Goal: Transaction & Acquisition: Purchase product/service

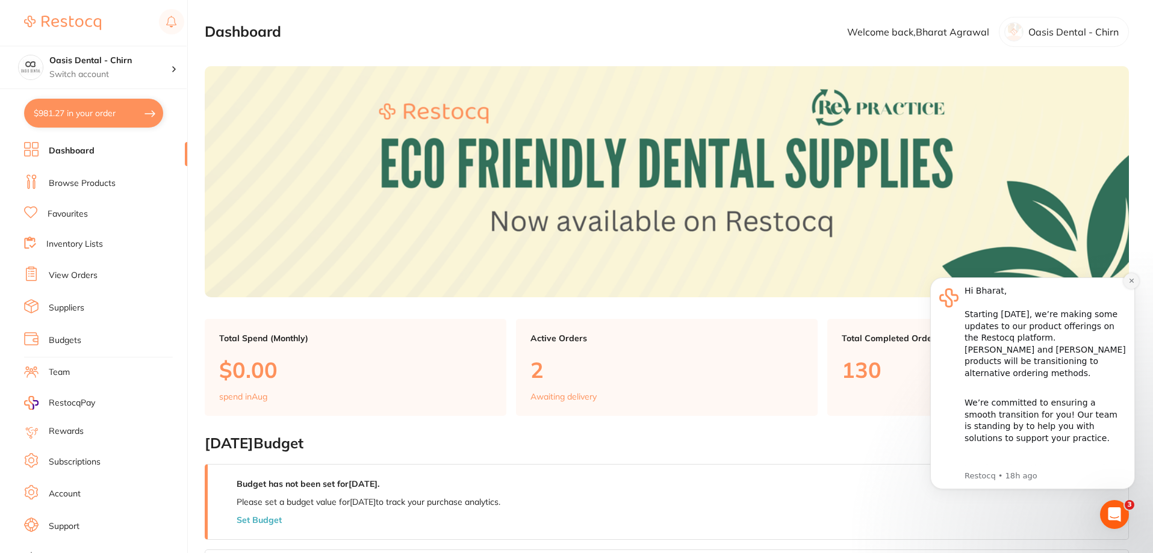
click at [1130, 278] on icon "Dismiss notification" at bounding box center [1131, 281] width 7 height 7
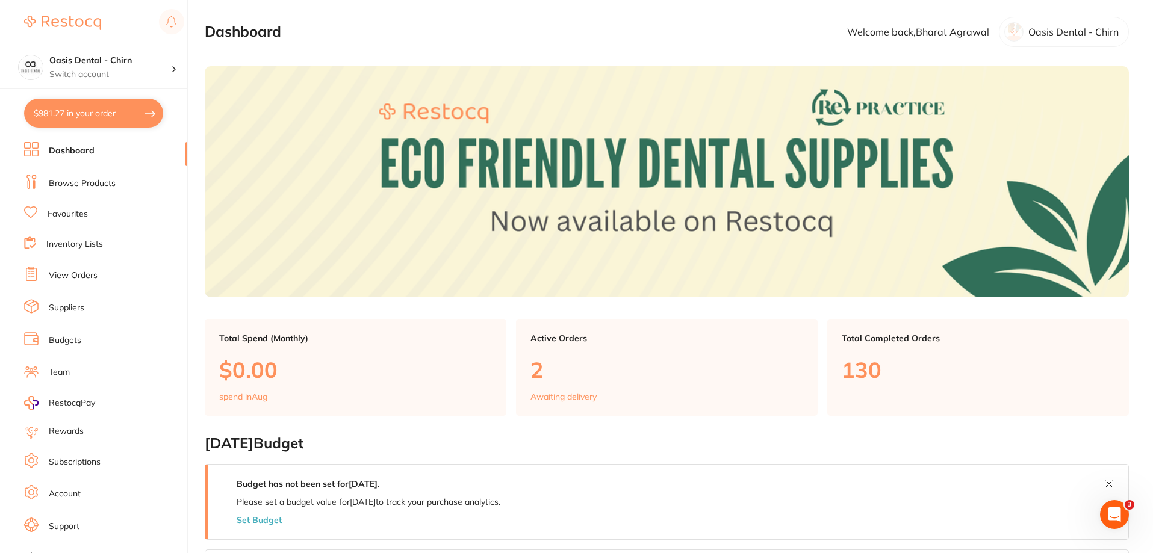
drag, startPoint x: 78, startPoint y: 196, endPoint x: 82, endPoint y: 188, distance: 9.2
click at [78, 195] on ul "Dashboard Browse Products Favourites Inventory Lists View Orders Suppliers Budg…" at bounding box center [105, 349] width 163 height 415
click at [85, 185] on link "Browse Products" at bounding box center [82, 184] width 67 height 12
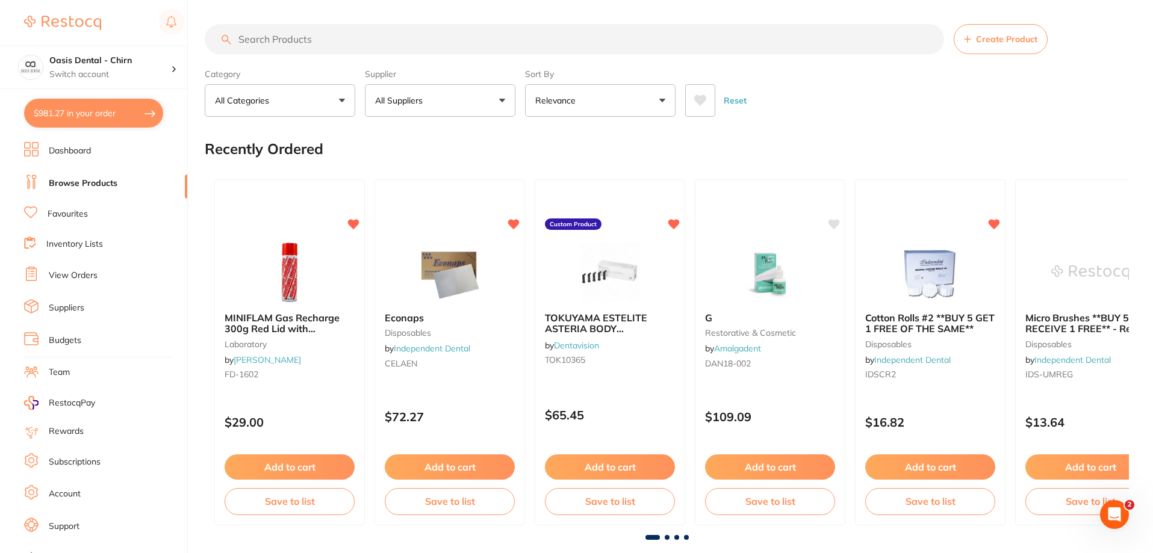
drag, startPoint x: 356, startPoint y: 44, endPoint x: 353, endPoint y: 4, distance: 39.8
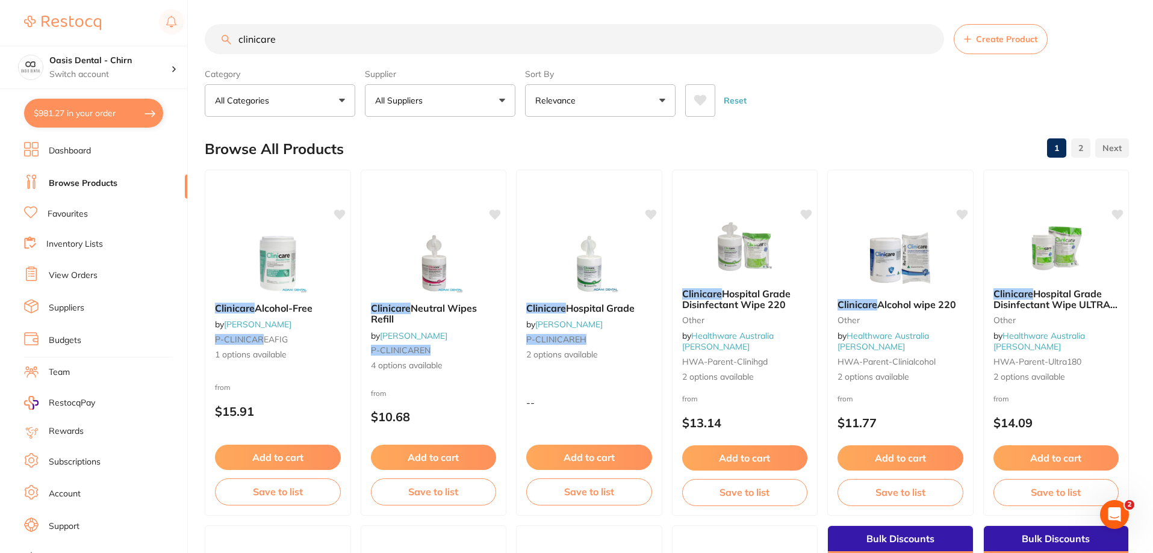
type input "clinicare"
click at [486, 98] on button "All Suppliers" at bounding box center [440, 100] width 151 height 33
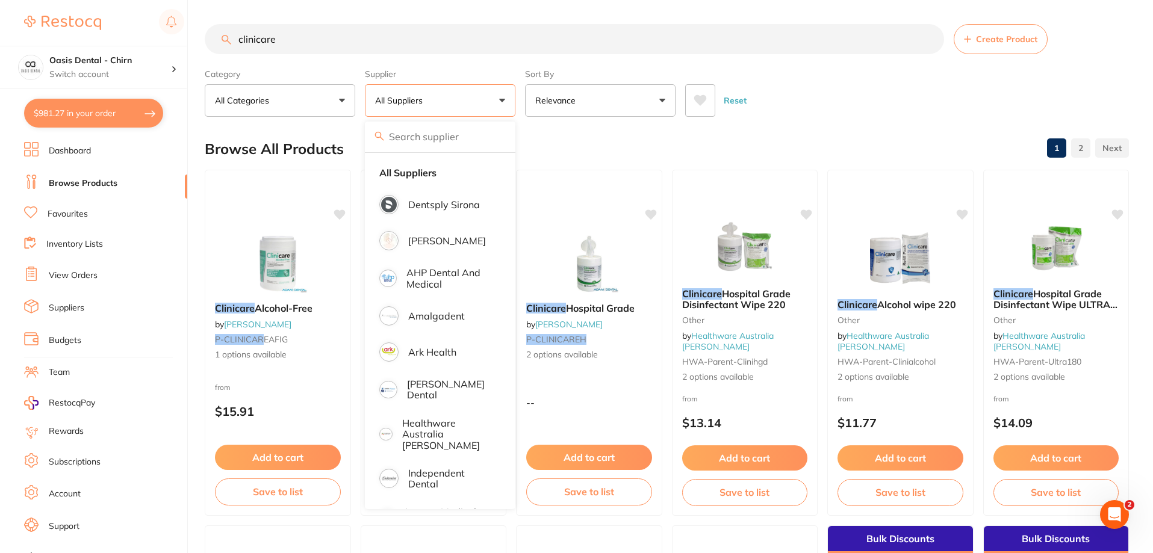
click at [606, 145] on div "Browse All Products 1 2" at bounding box center [667, 149] width 924 height 40
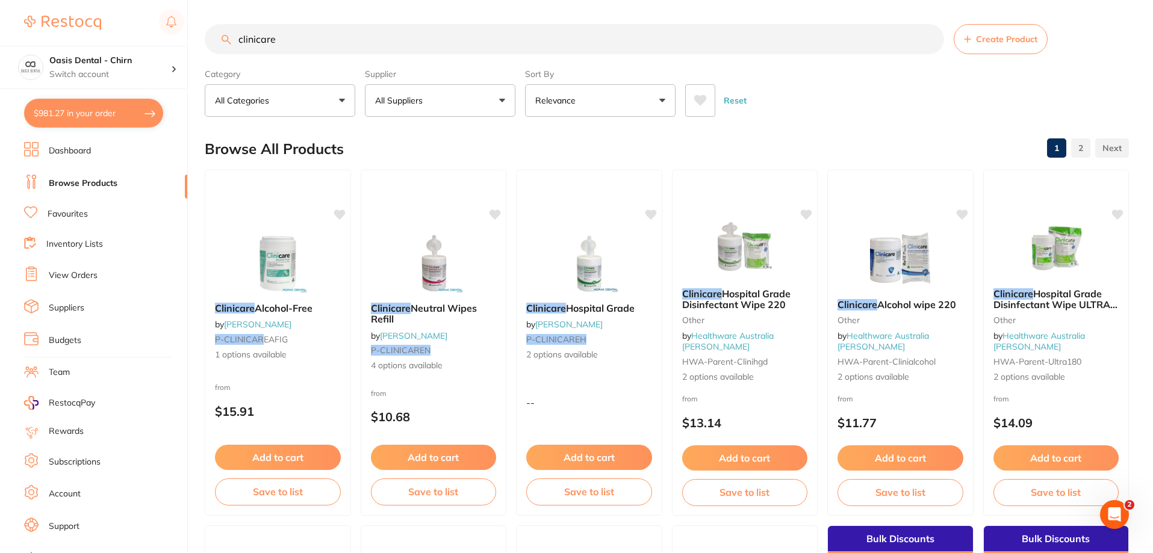
click at [100, 126] on button "$981.27 in your order" at bounding box center [93, 113] width 139 height 29
checkbox input "true"
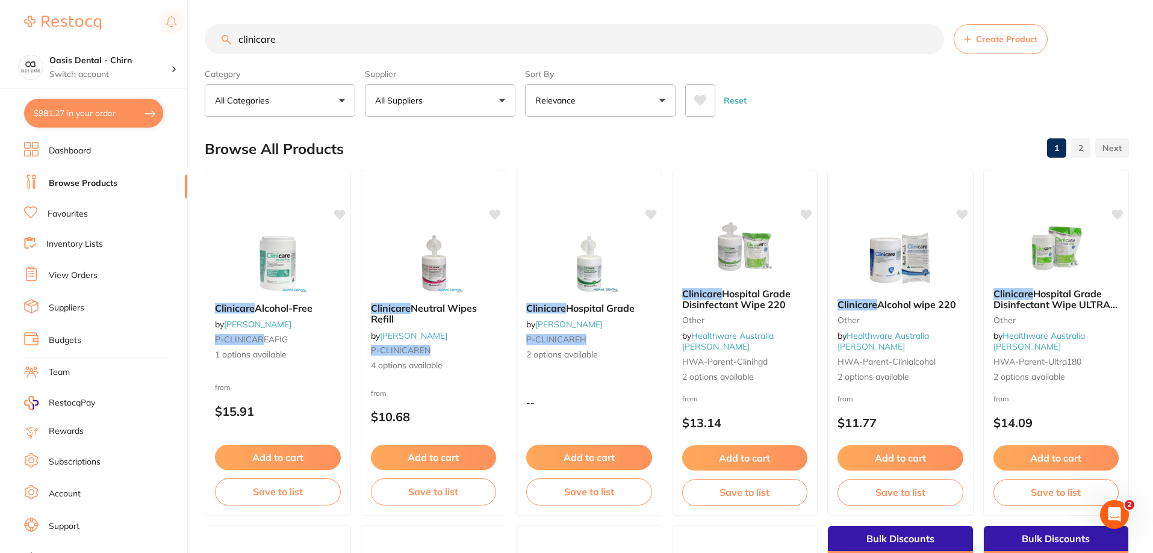
checkbox input "true"
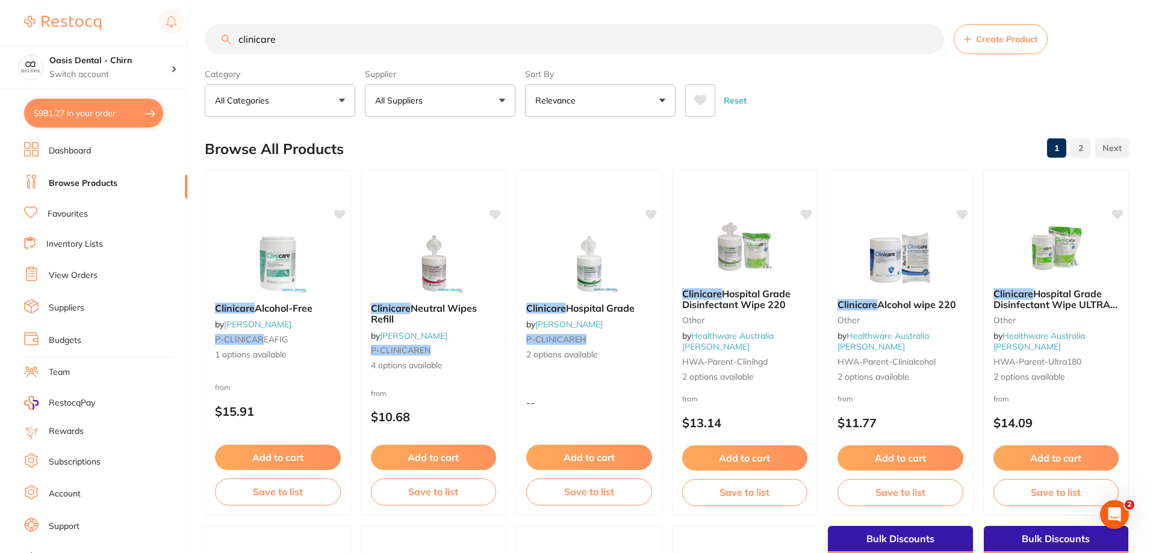
checkbox input "true"
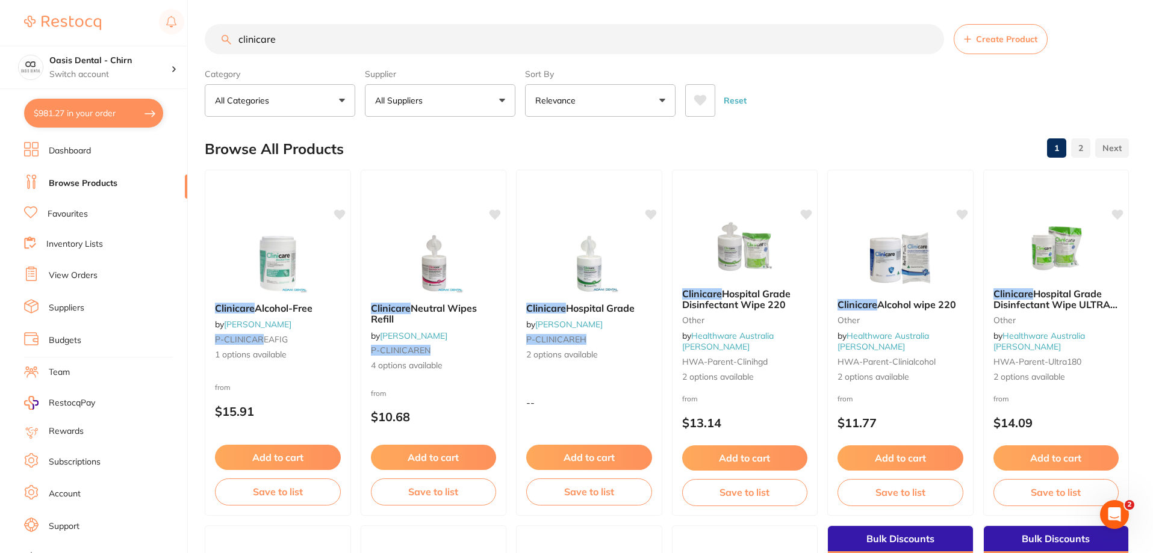
checkbox input "true"
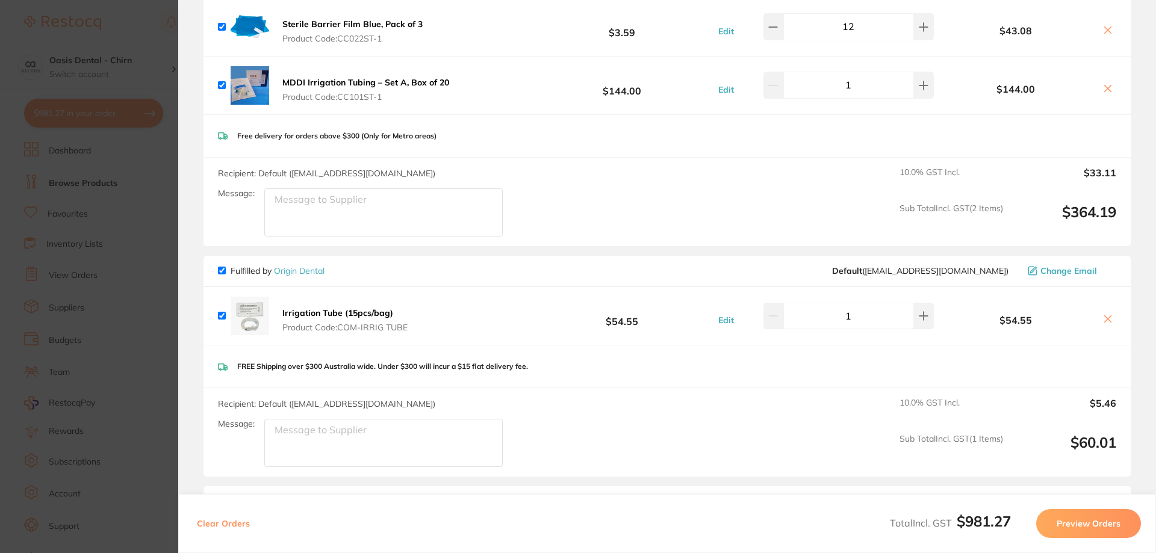
scroll to position [903, 0]
drag, startPoint x: 1105, startPoint y: 316, endPoint x: 1043, endPoint y: 315, distance: 62.6
click at [1105, 315] on icon at bounding box center [1108, 317] width 7 height 7
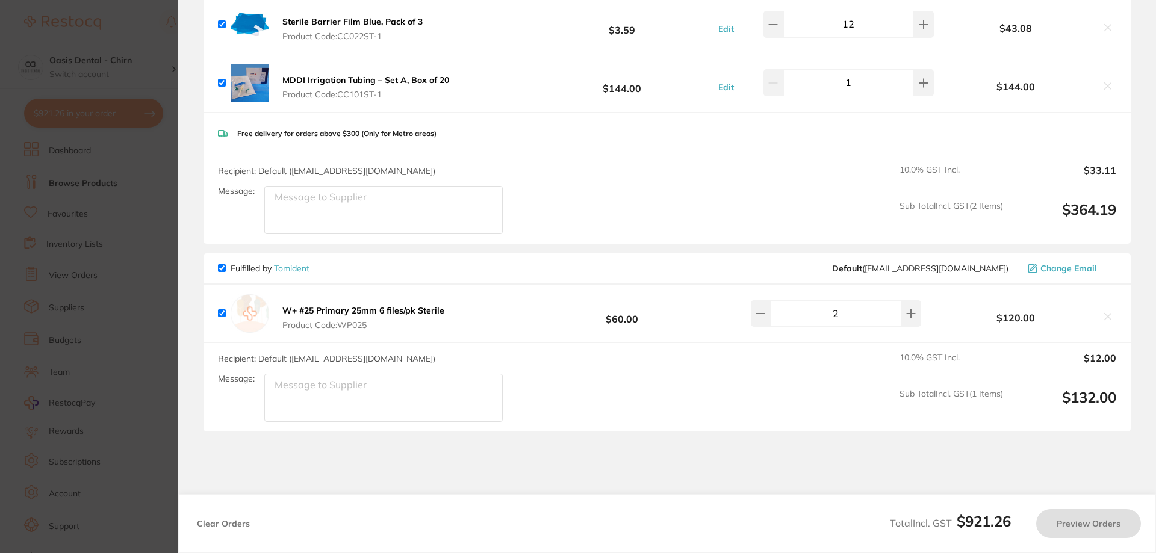
checkbox input "true"
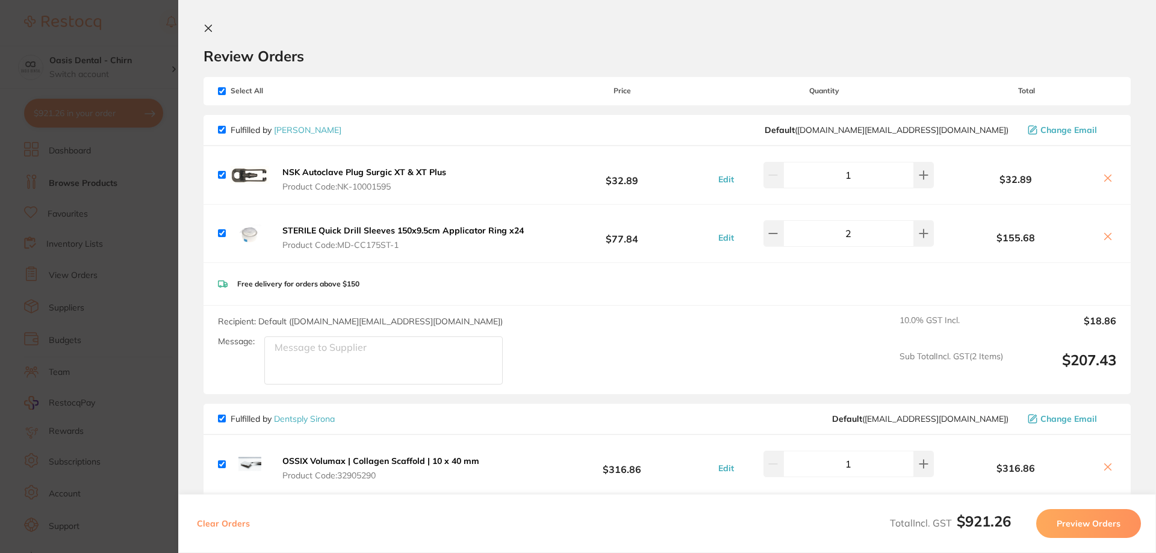
scroll to position [0, 0]
click at [206, 27] on icon at bounding box center [208, 30] width 7 height 7
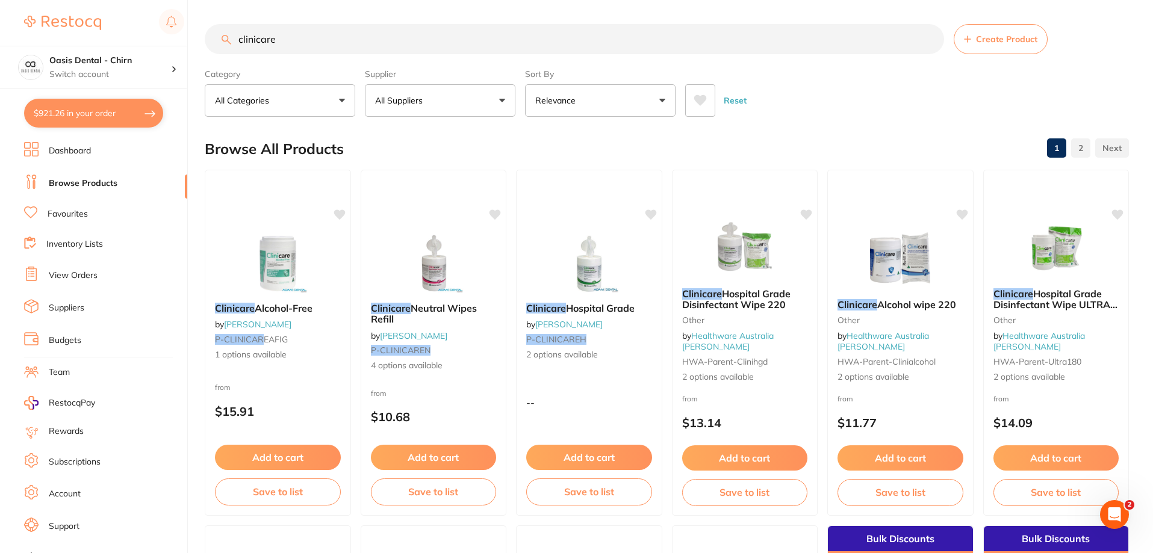
click at [306, 31] on input "clinicare" at bounding box center [574, 39] width 739 height 30
type input "c"
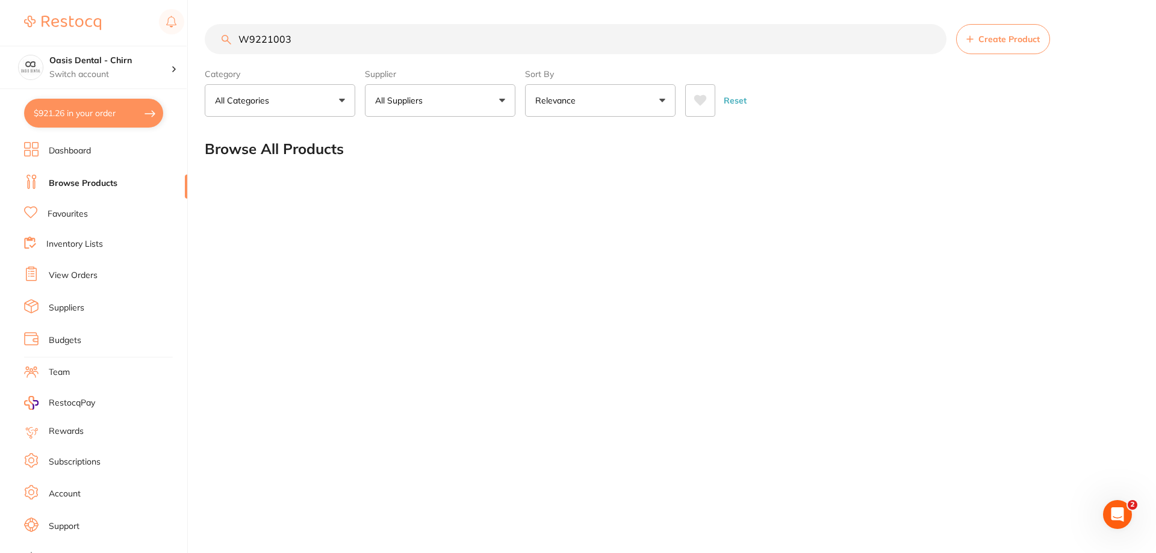
drag, startPoint x: 296, startPoint y: 42, endPoint x: 252, endPoint y: 34, distance: 44.5
click at [253, 36] on input "W9221003" at bounding box center [576, 39] width 742 height 30
type input "W"
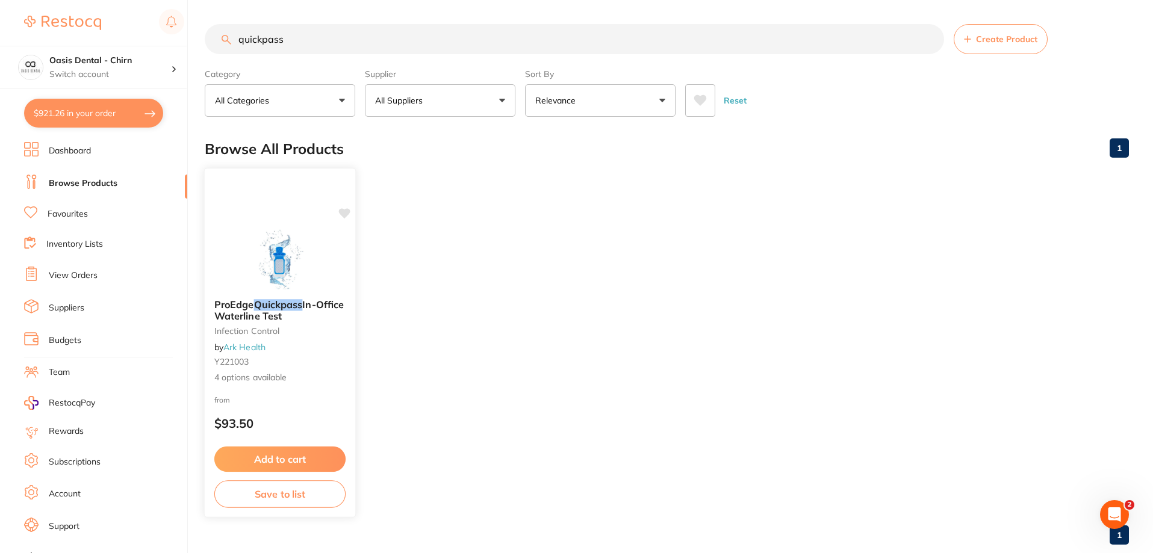
click at [291, 255] on img at bounding box center [279, 259] width 79 height 61
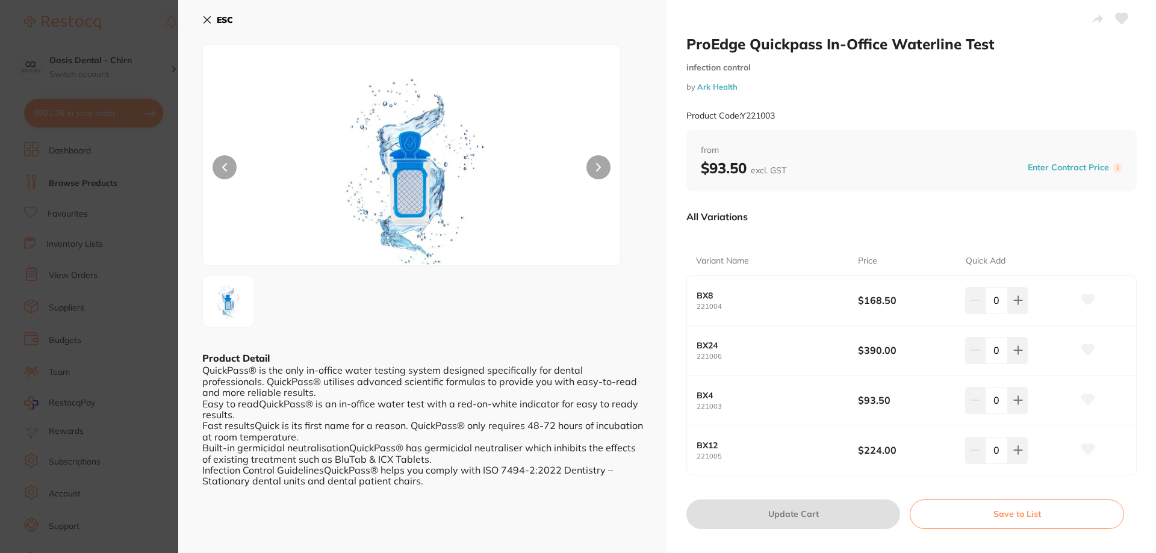
click at [214, 12] on button "ESC" at bounding box center [217, 20] width 31 height 20
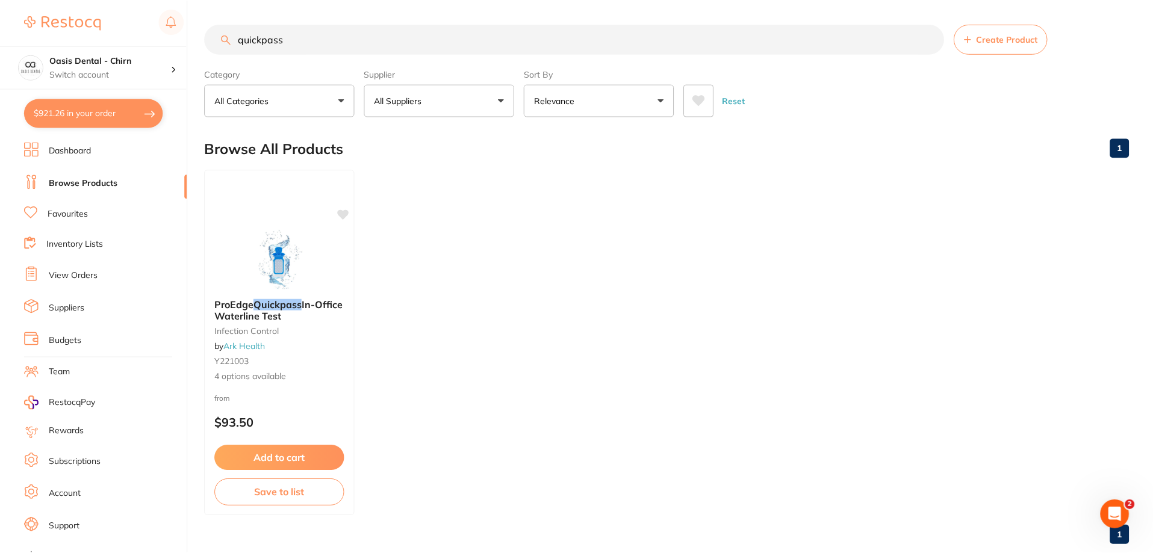
scroll to position [1, 0]
drag, startPoint x: 444, startPoint y: 42, endPoint x: 199, endPoint y: 71, distance: 247.3
click at [199, 71] on div "$921.26 Oasis Dental - Chirn Switch account Oasis Dental - Chirn $921.26 in you…" at bounding box center [576, 275] width 1153 height 553
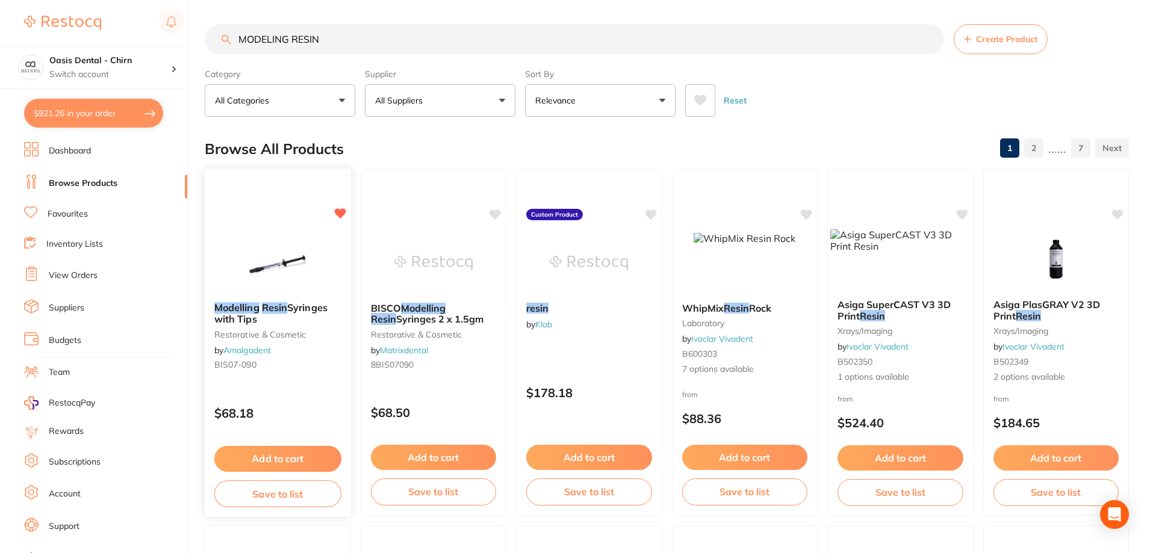
type input "MODELING RESIN"
click at [302, 256] on img at bounding box center [277, 262] width 79 height 61
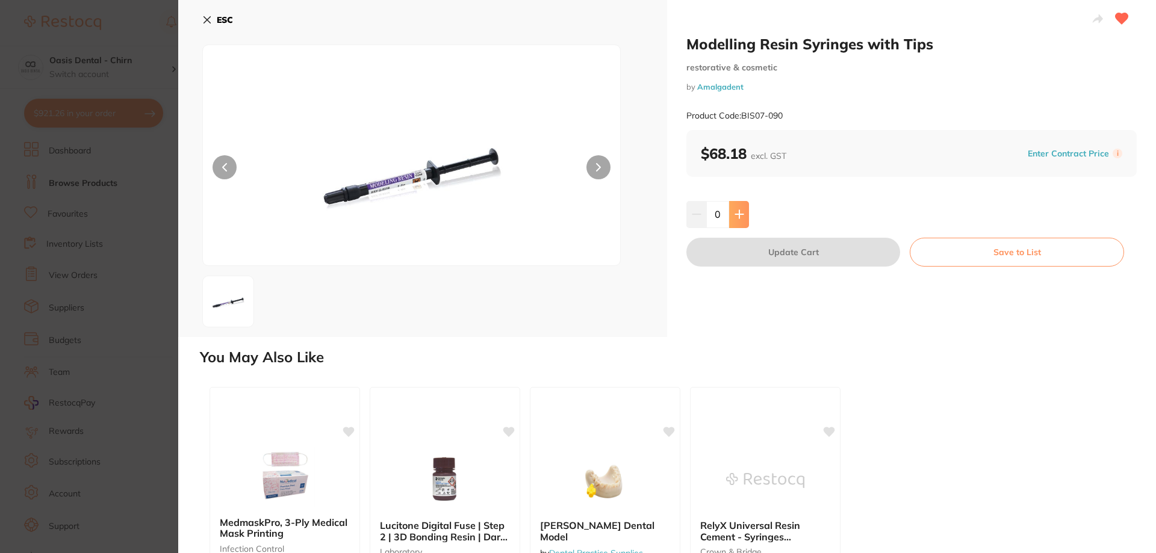
click at [736, 215] on icon at bounding box center [739, 215] width 8 height 8
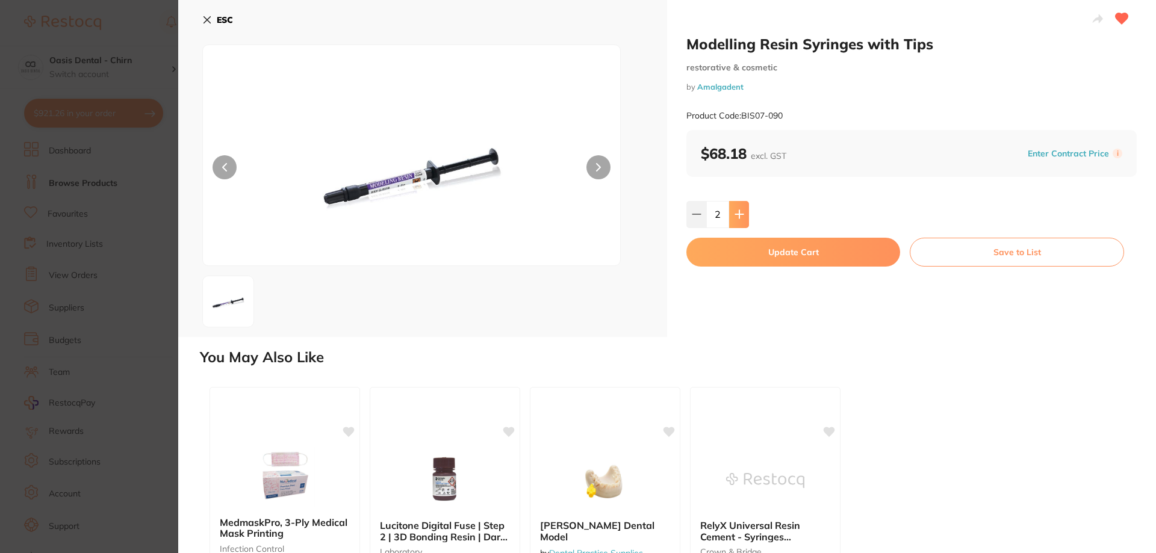
click at [736, 215] on icon at bounding box center [739, 215] width 8 height 8
type input "6"
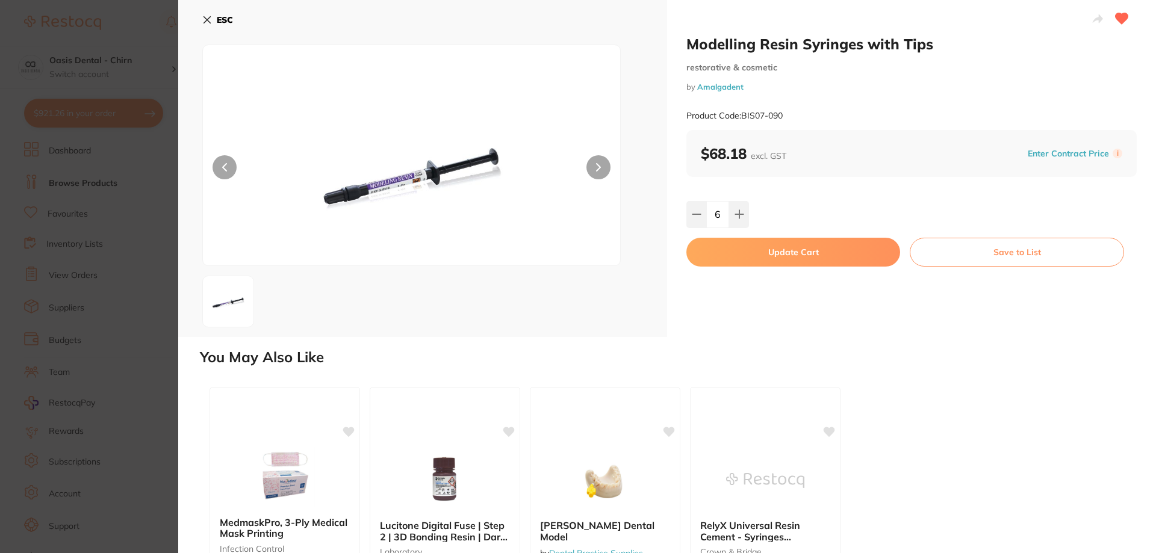
click at [780, 251] on button "Update Cart" at bounding box center [793, 252] width 214 height 29
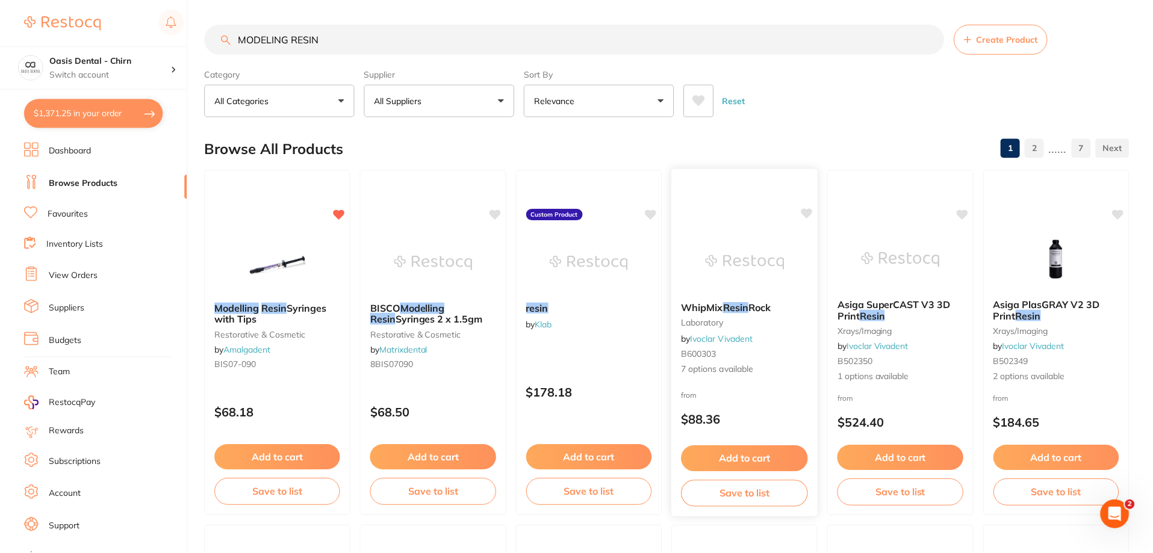
scroll to position [1, 0]
click at [788, 134] on div "Browse All Products 1 2 ...... 7" at bounding box center [667, 148] width 924 height 40
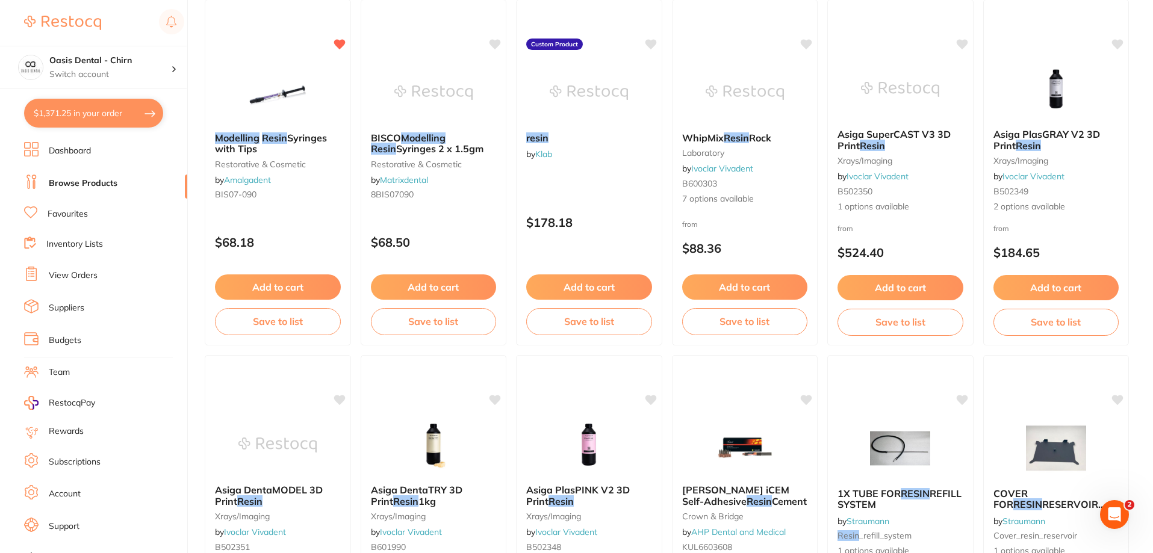
scroll to position [61, 0]
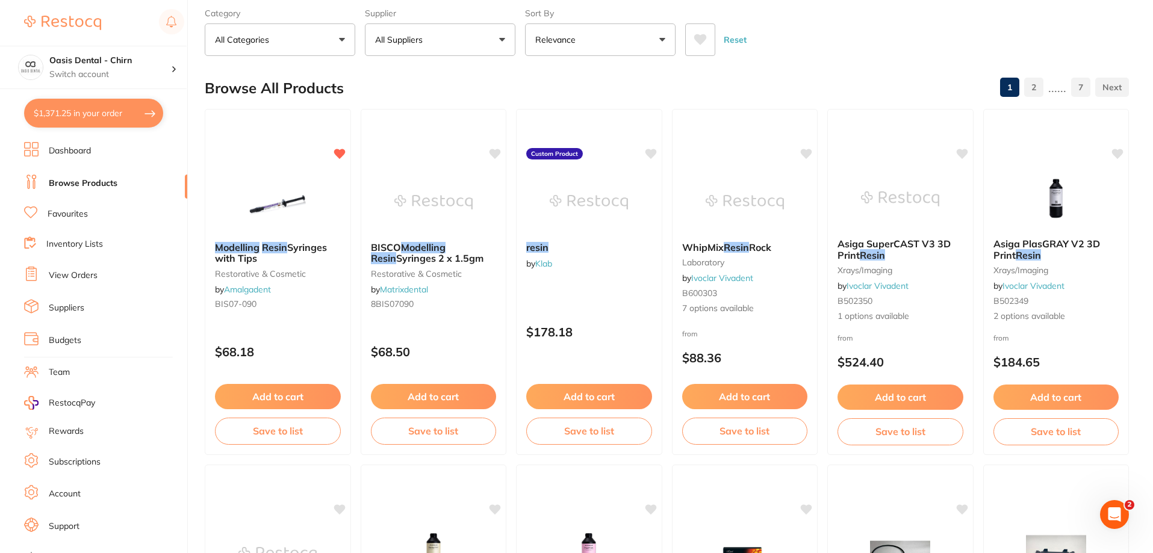
drag, startPoint x: 128, startPoint y: 120, endPoint x: 172, endPoint y: 110, distance: 45.7
click at [128, 120] on button "$1,371.25 in your order" at bounding box center [93, 113] width 139 height 29
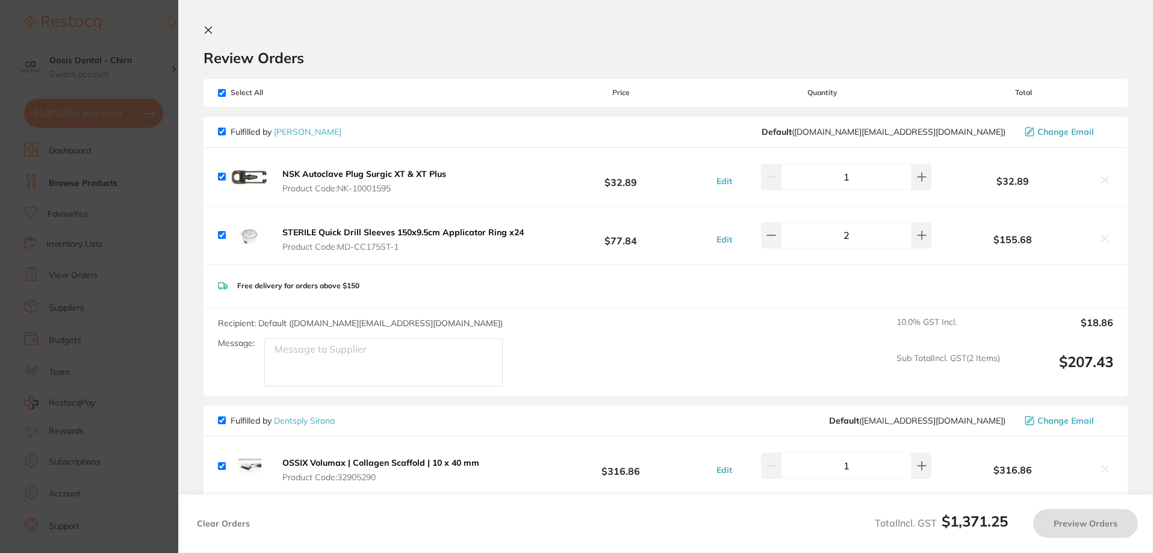
checkbox input "true"
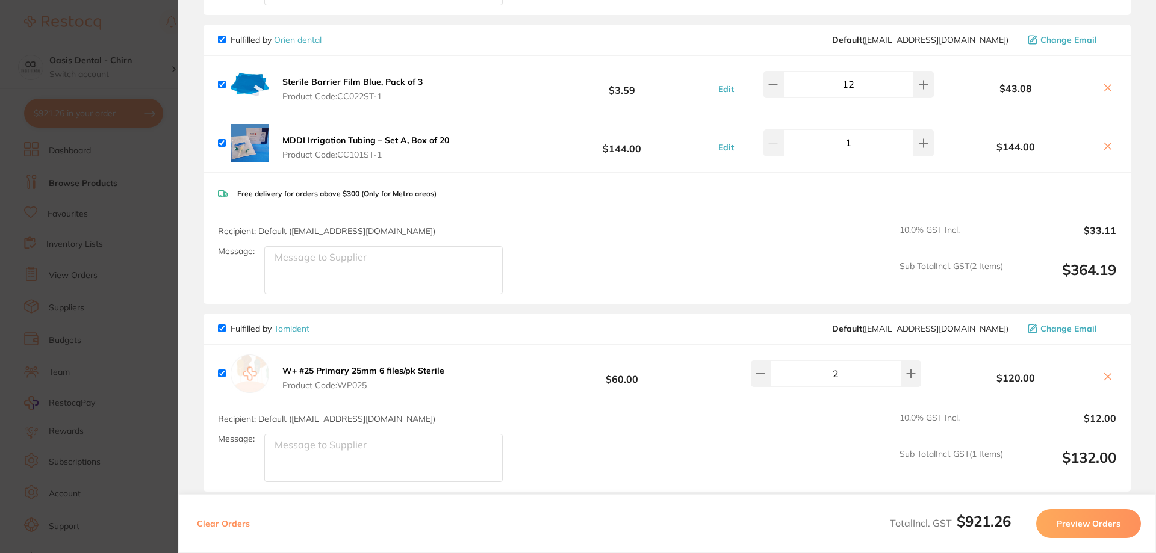
scroll to position [903, 0]
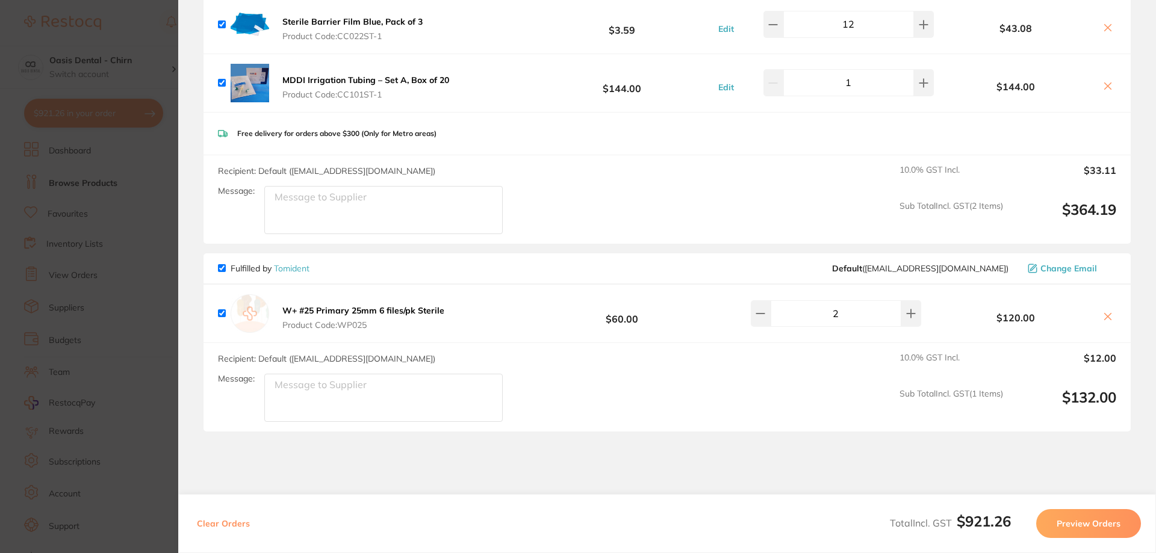
checkbox input "true"
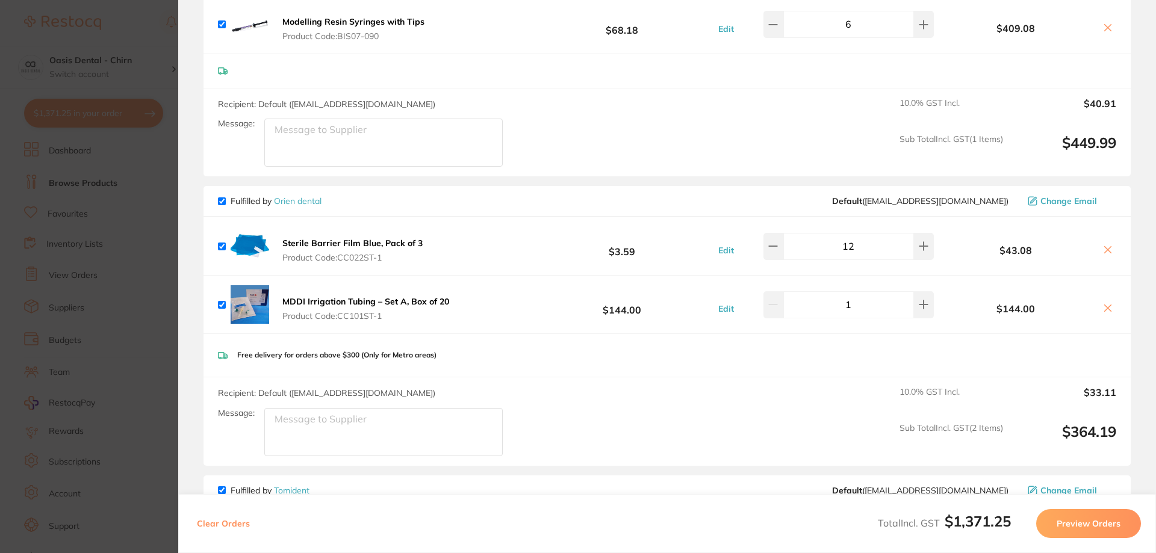
scroll to position [426, 0]
